Goal: Information Seeking & Learning: Learn about a topic

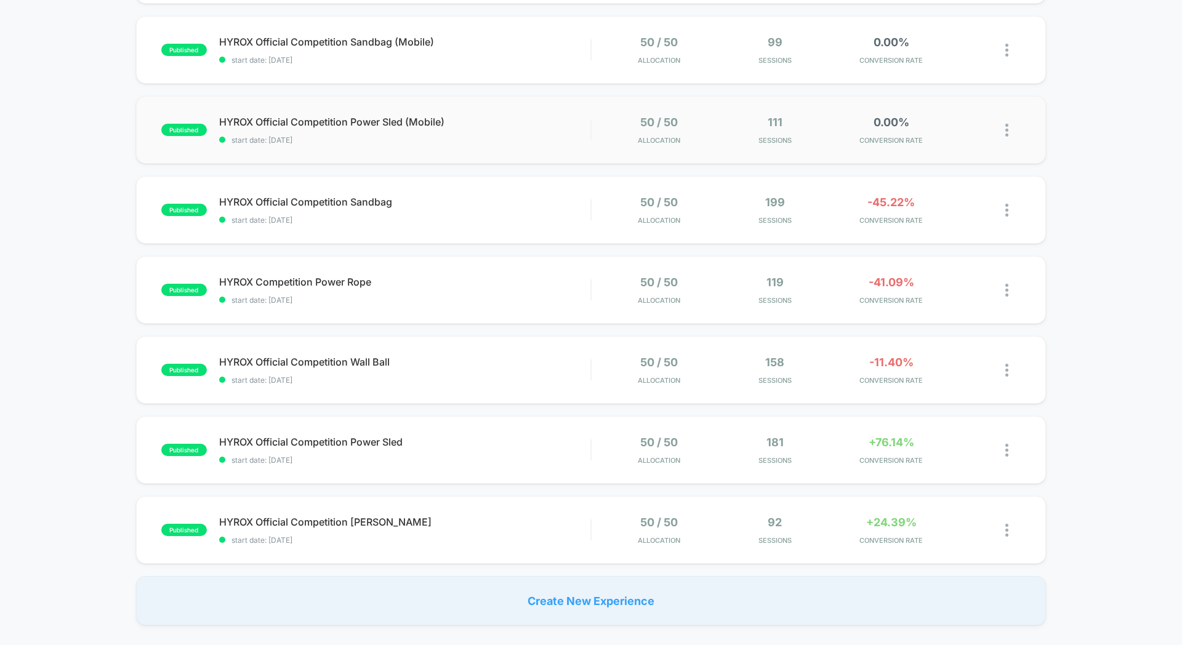
scroll to position [362, 0]
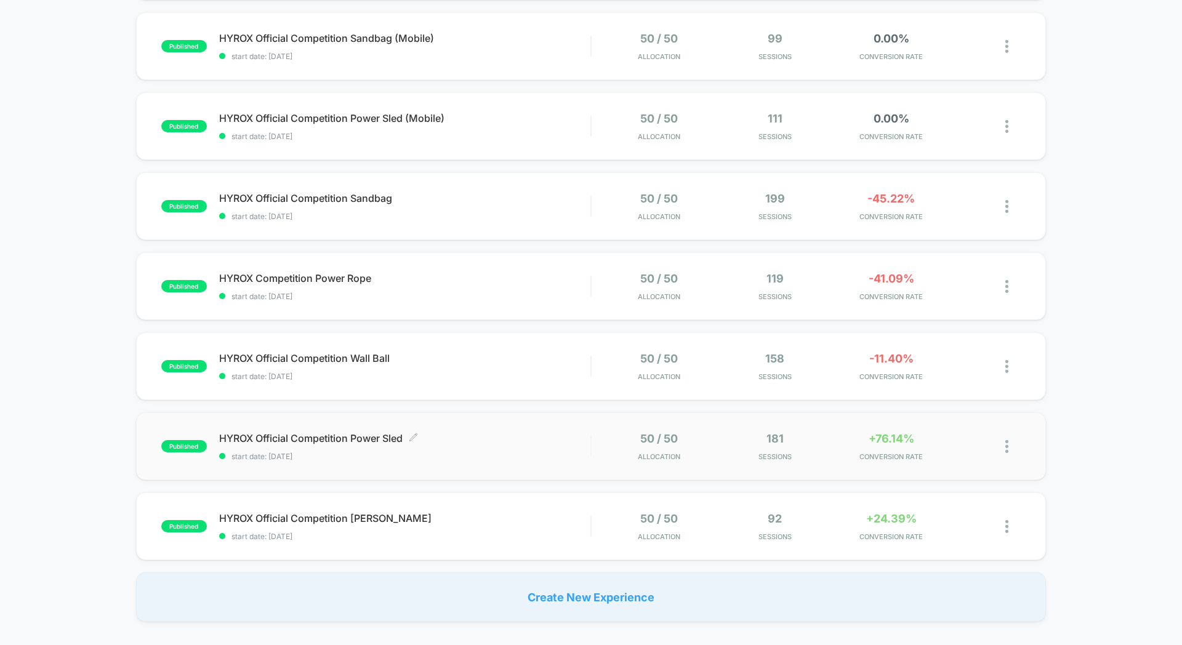
click at [577, 432] on span "HYROX Official Competition Power Sled Click to edit experience details" at bounding box center [404, 438] width 371 height 12
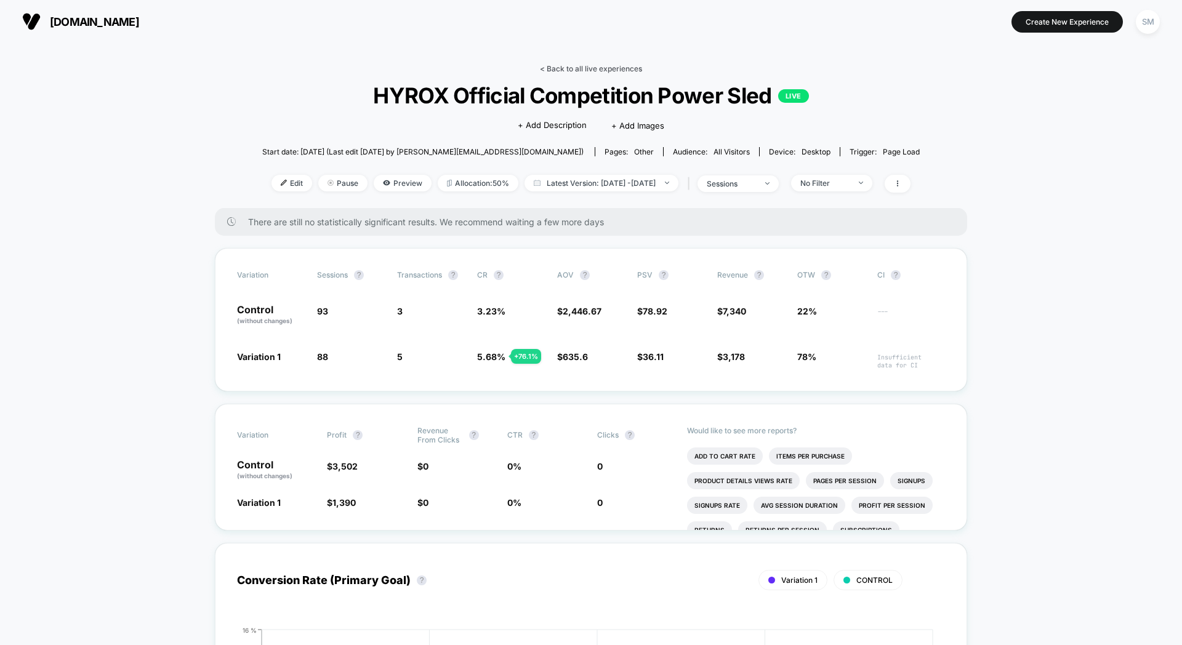
click at [550, 66] on link "< Back to all live experiences" at bounding box center [591, 68] width 102 height 9
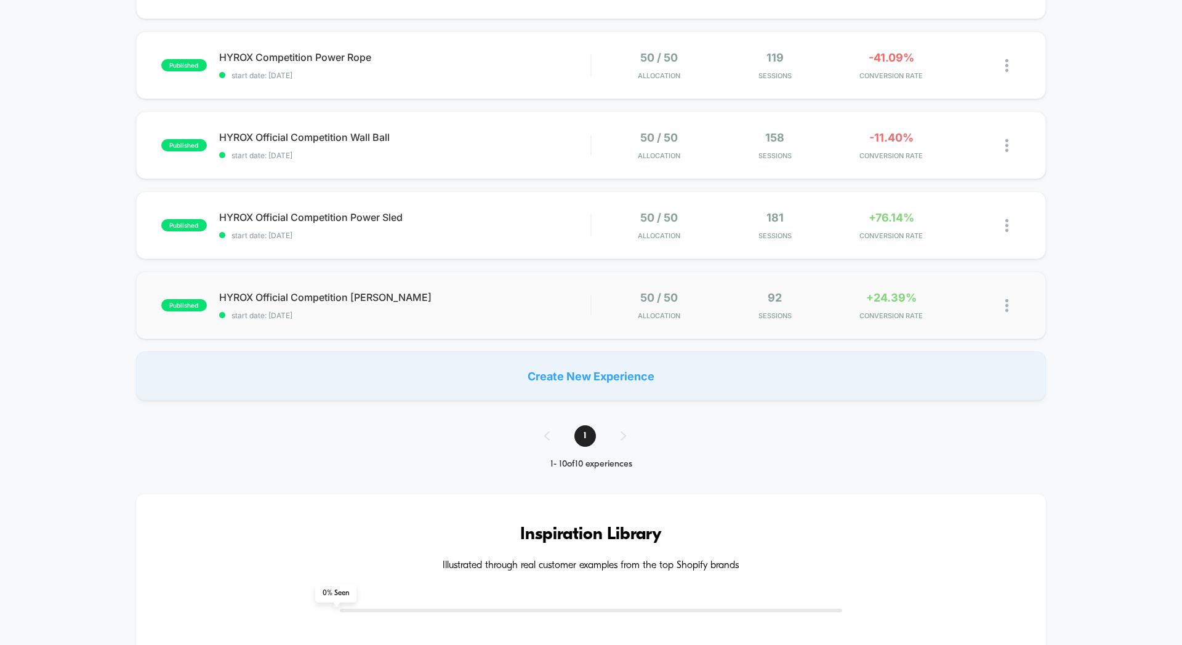
scroll to position [584, 0]
click at [528, 310] on span "start date: [DATE]" at bounding box center [404, 314] width 371 height 9
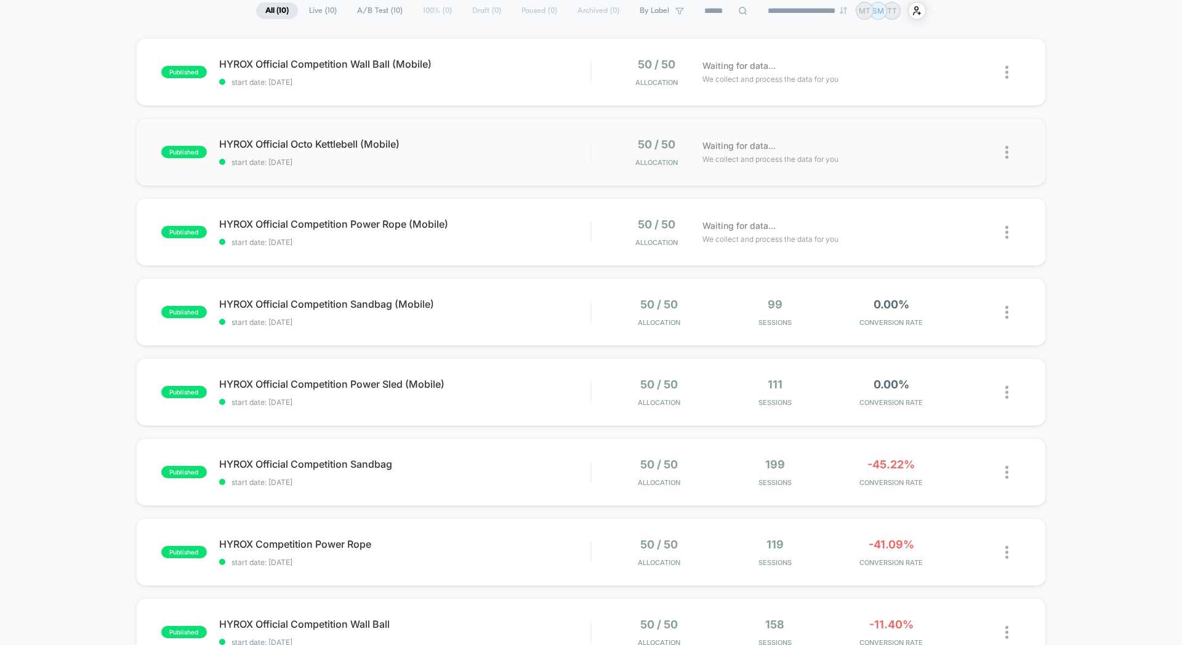
scroll to position [106, 0]
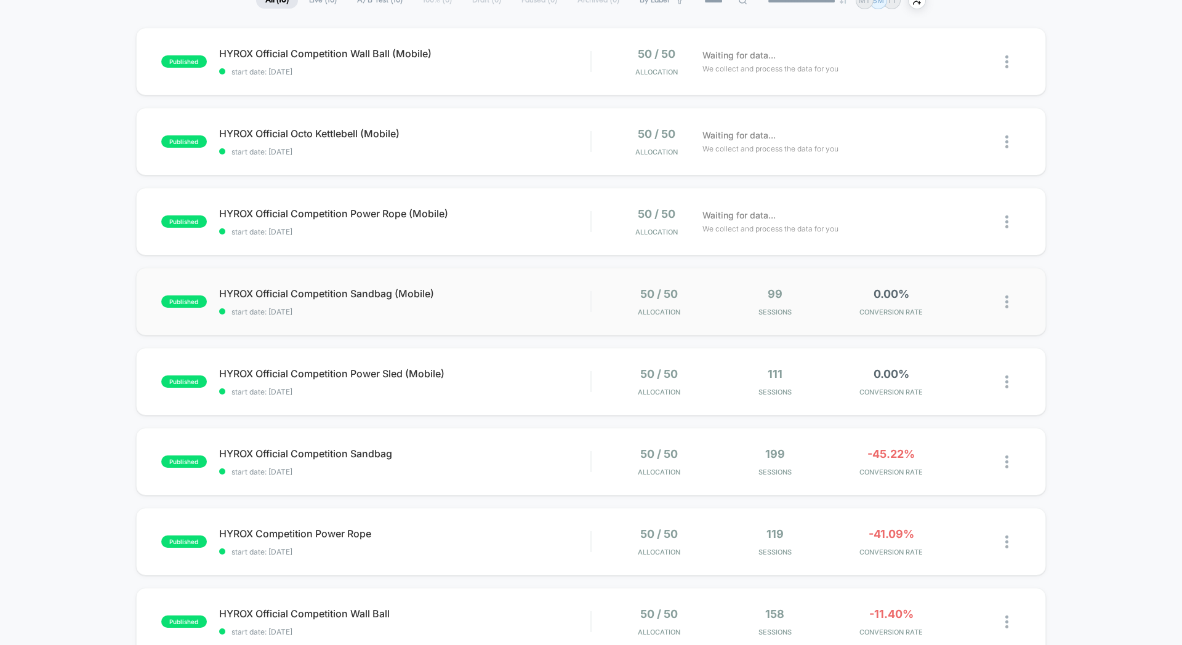
click at [543, 284] on div "published HYROX Official Competition Sandbag (Mobile) start date: [DATE] 50 / 5…" at bounding box center [591, 302] width 910 height 68
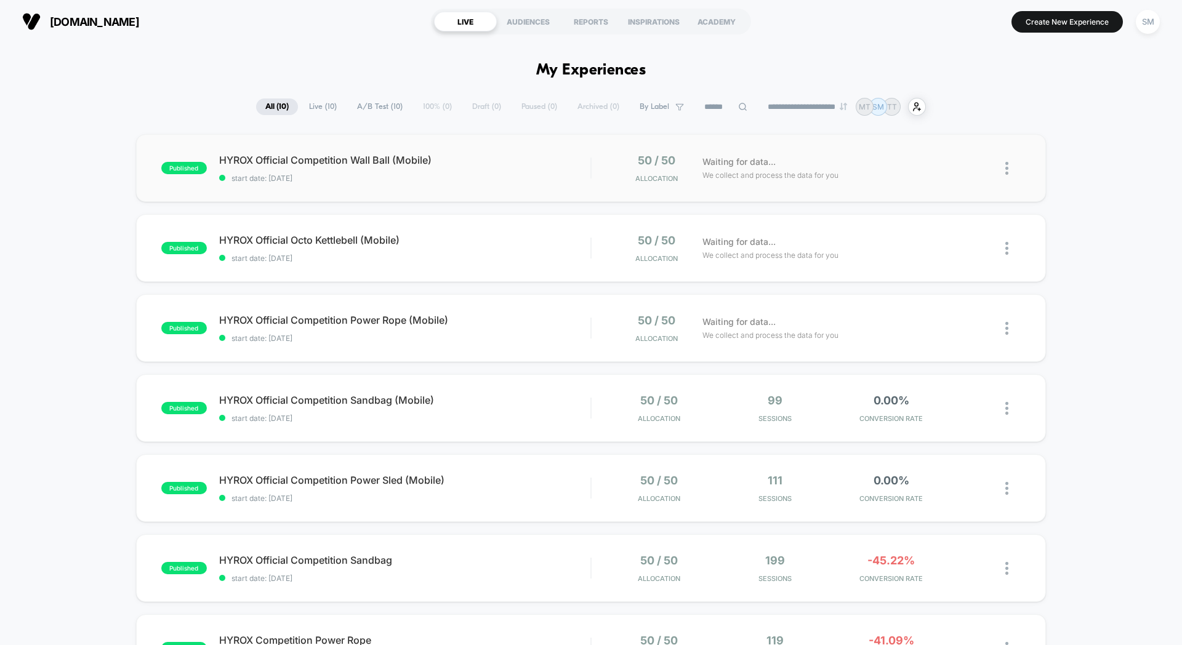
click at [481, 188] on div "published HYROX Official Competition Wall Ball (Mobile) start date: [DATE] 50 /…" at bounding box center [591, 168] width 910 height 68
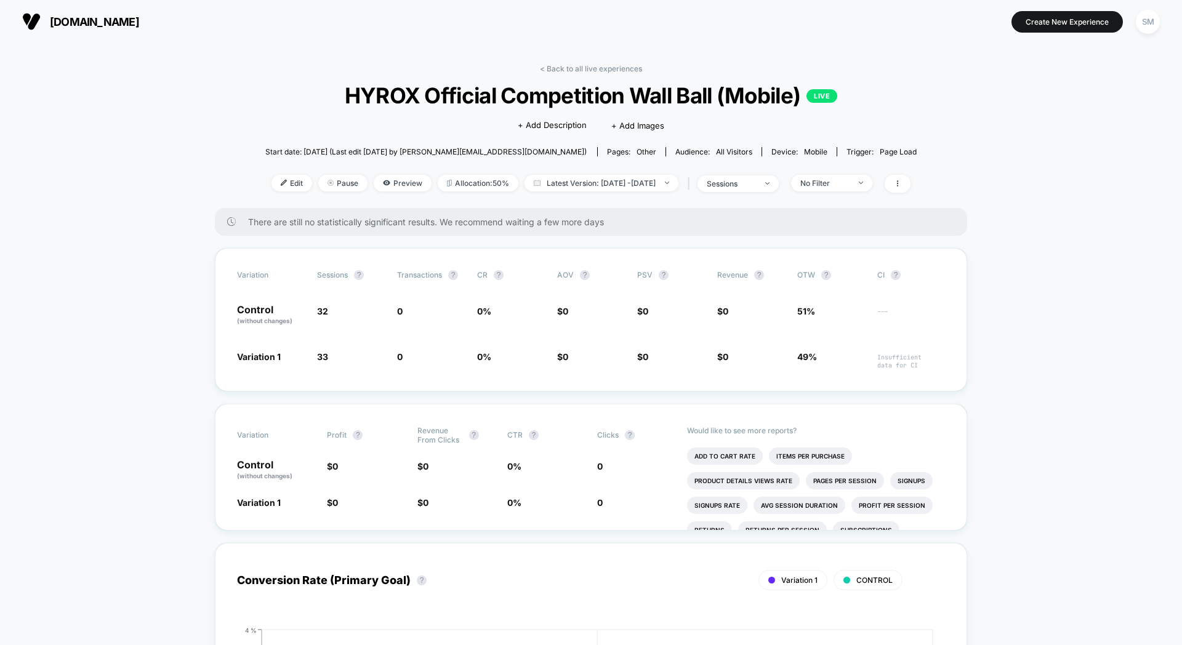
click at [39, 0] on div "[DOMAIN_NAME] Create New Experience SM" at bounding box center [591, 21] width 1182 height 43
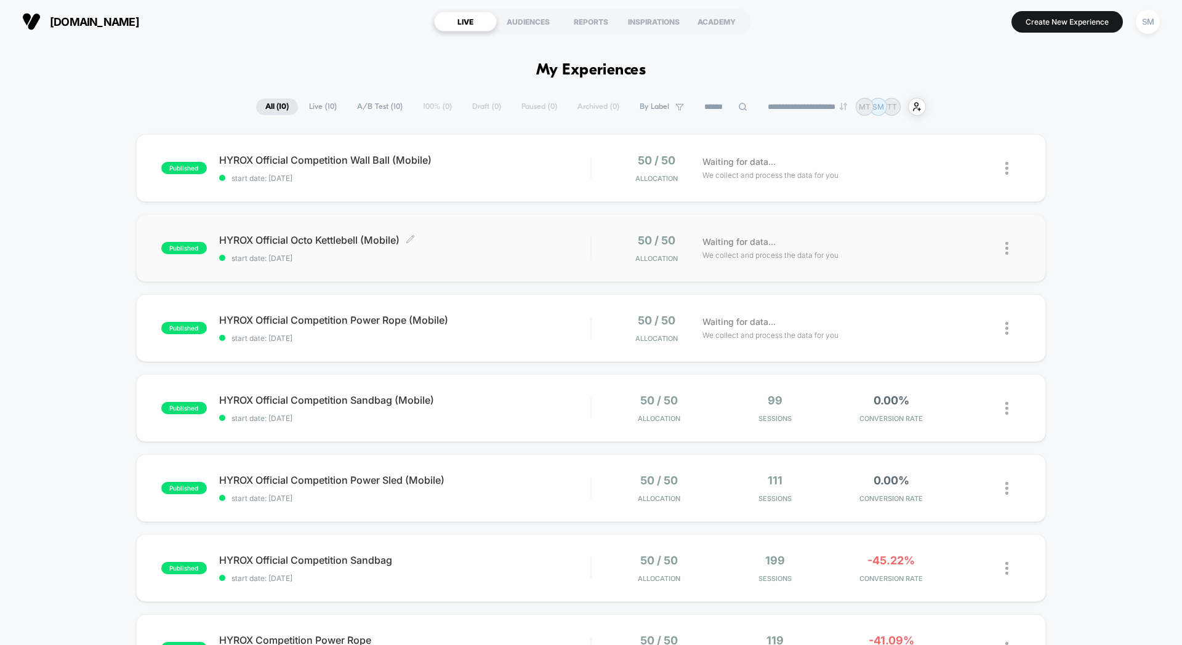
click at [532, 254] on span "start date: [DATE]" at bounding box center [404, 258] width 371 height 9
click at [559, 326] on span "HYROX Official Competition Power Rope (Mobile) Click to edit experience details" at bounding box center [404, 320] width 371 height 12
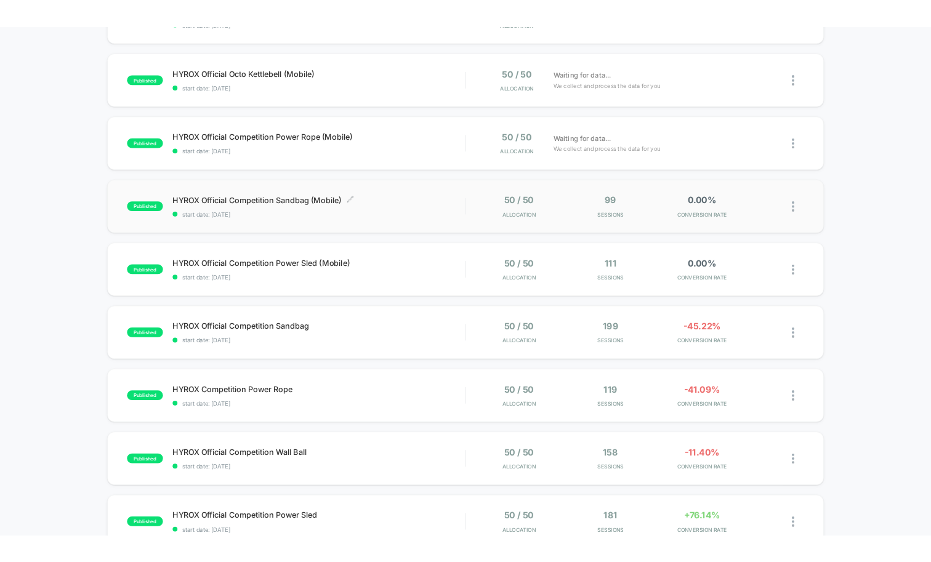
scroll to position [327, 0]
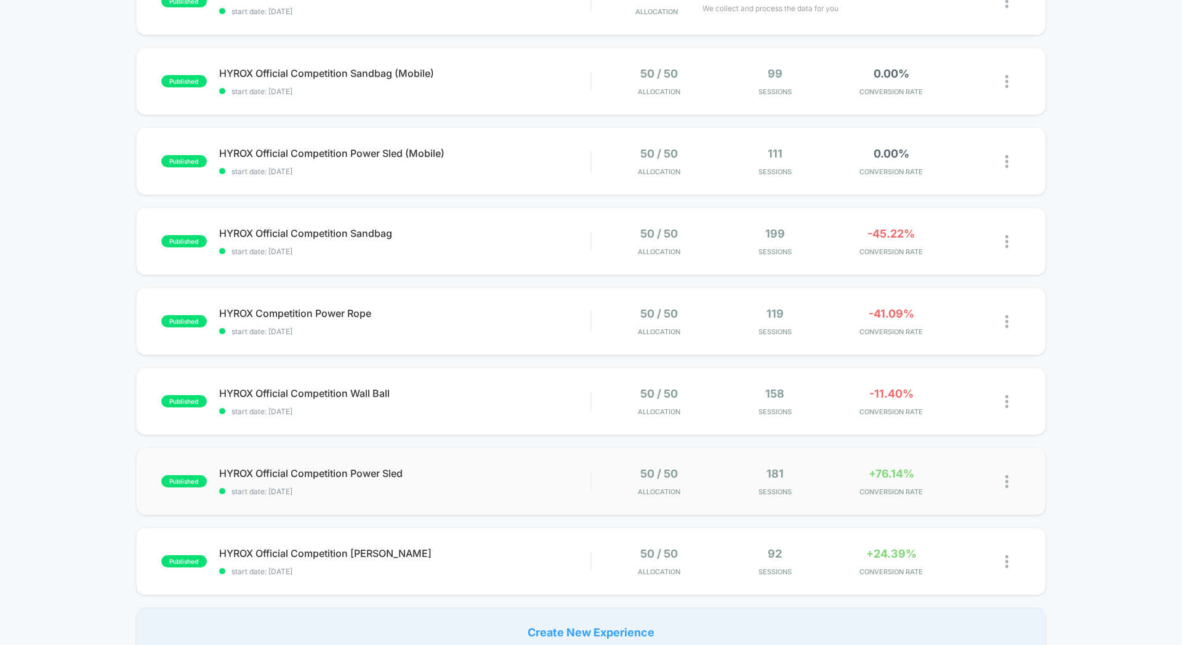
click at [532, 466] on div "published HYROX Official Competition Power Sled start date: [DATE] 50 / 50 Allo…" at bounding box center [591, 481] width 910 height 68
